Goal: Information Seeking & Learning: Learn about a topic

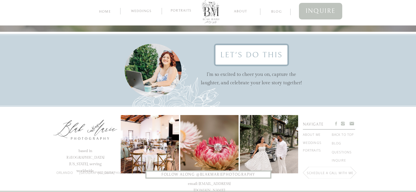
scroll to position [1693, 0]
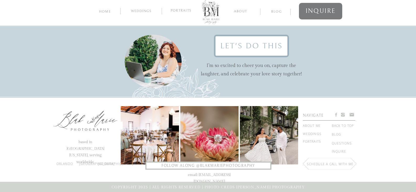
click at [314, 10] on span "inquire" at bounding box center [320, 11] width 30 height 11
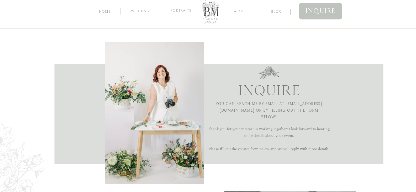
click at [239, 11] on nav "about" at bounding box center [240, 10] width 25 height 5
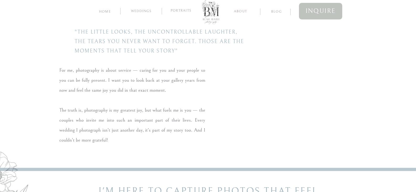
scroll to position [1132, 0]
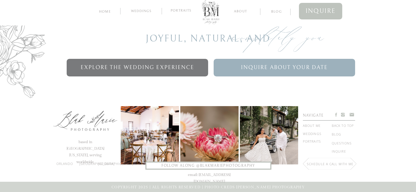
click at [171, 66] on span "Explore the Wedding Experience" at bounding box center [137, 68] width 114 height 10
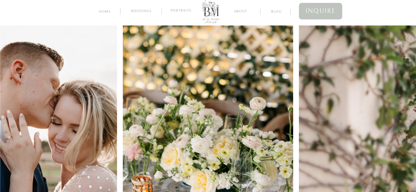
scroll to position [4, 0]
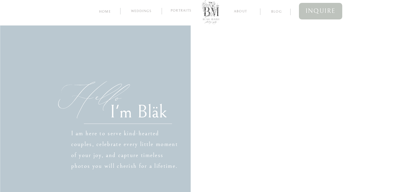
scroll to position [1132, 0]
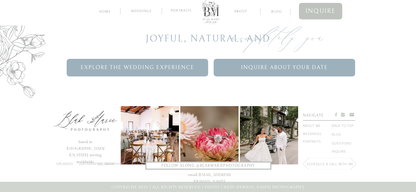
click at [176, 11] on nav "Portraits" at bounding box center [180, 11] width 25 height 5
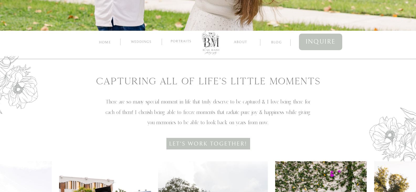
scroll to position [198, 0]
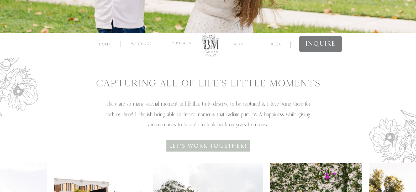
click at [315, 47] on span "inquire" at bounding box center [320, 43] width 30 height 11
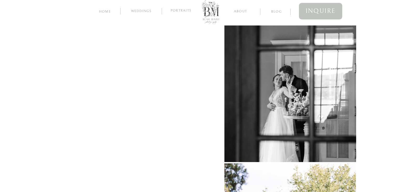
scroll to position [200, 0]
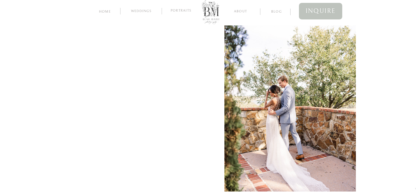
scroll to position [335, 0]
click at [49, 96] on div "blog Weddings Portraits about home inquire Thank you for your interest in worki…" at bounding box center [208, 70] width 416 height 811
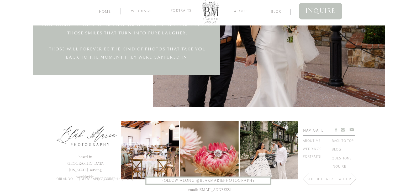
scroll to position [619, 0]
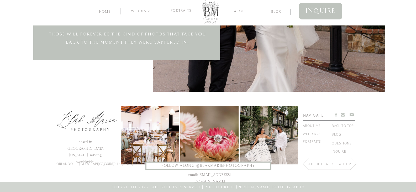
click at [182, 10] on nav "Portraits" at bounding box center [180, 11] width 25 height 5
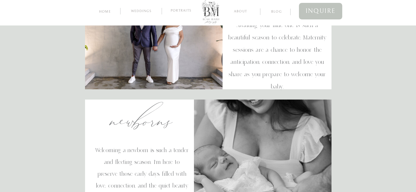
scroll to position [871, 0]
